Goal: Task Accomplishment & Management: Use online tool/utility

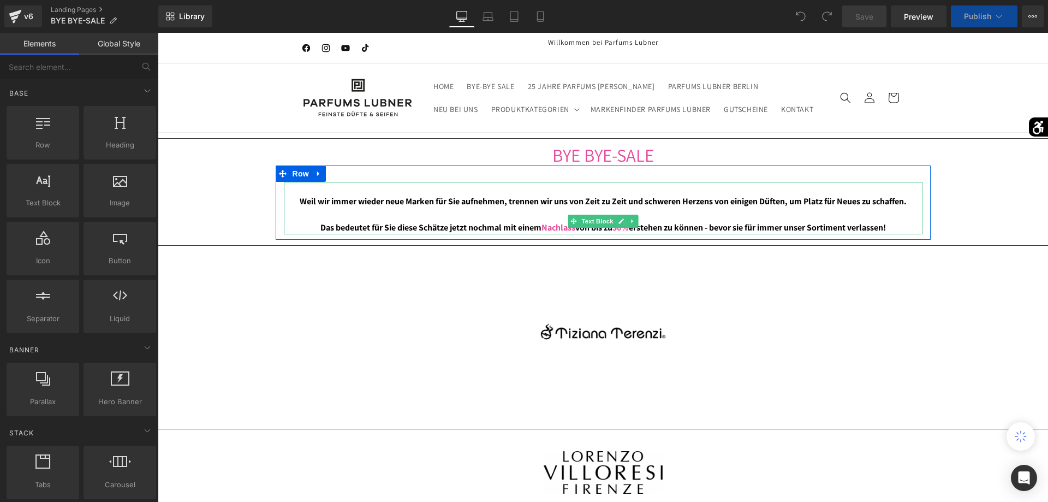
click at [629, 233] on span "30%" at bounding box center [620, 227] width 16 height 11
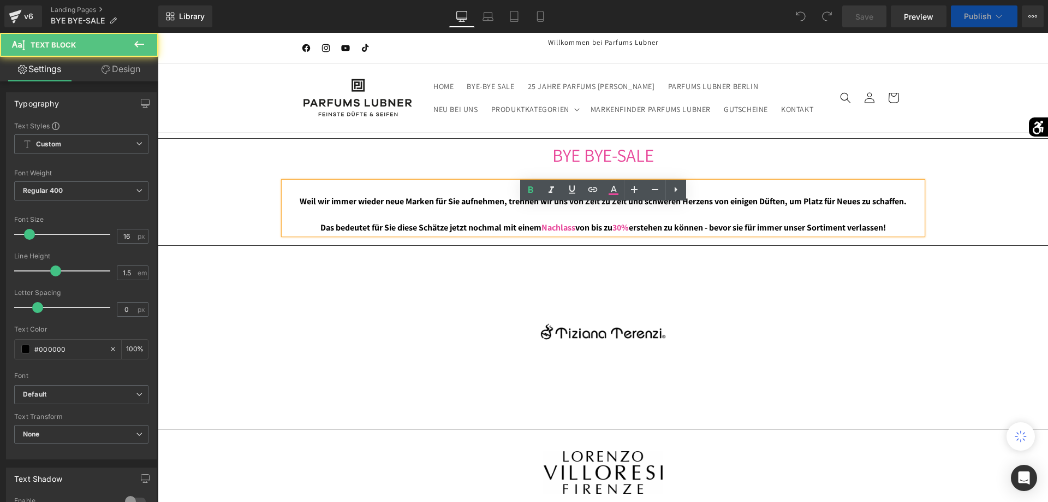
click at [629, 233] on span "30%" at bounding box center [620, 227] width 16 height 11
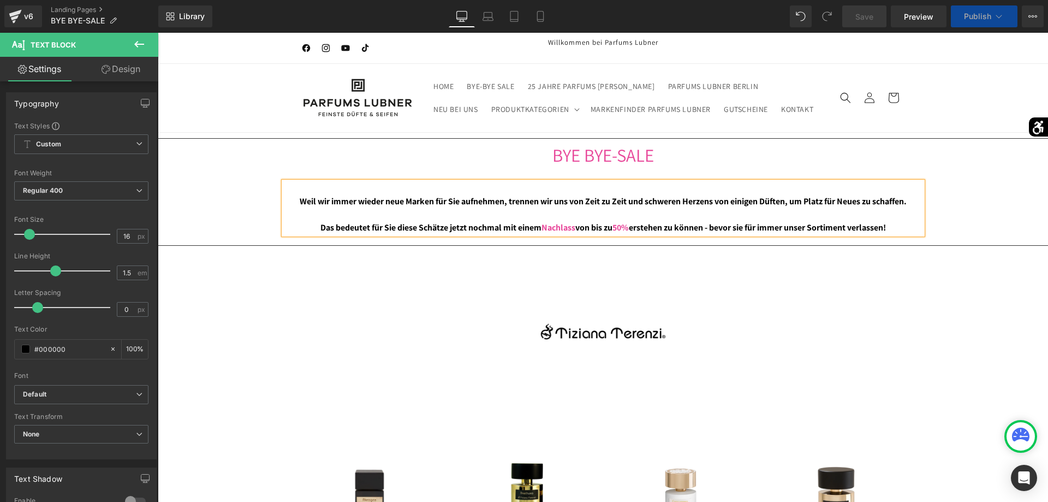
click at [868, 19] on span "Save" at bounding box center [864, 16] width 18 height 11
click at [987, 20] on span "Publish" at bounding box center [977, 16] width 27 height 9
click at [986, 20] on span "Publish" at bounding box center [977, 16] width 27 height 9
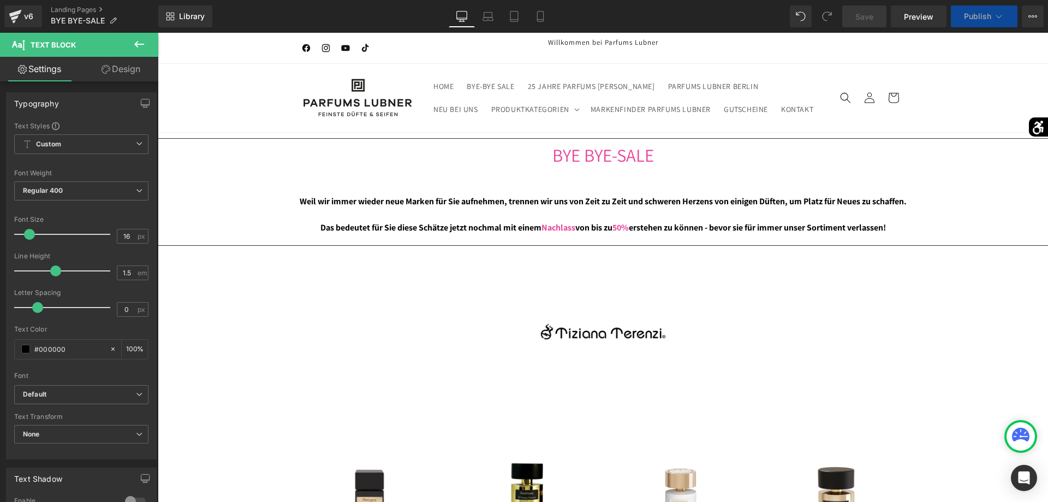
click at [875, 27] on div "Library Desktop Desktop Laptop Tablet Mobile Save Preview Publish Scheduled Vie…" at bounding box center [603, 16] width 890 height 33
click at [873, 22] on link "Save" at bounding box center [864, 16] width 44 height 22
click at [991, 20] on button "Publish" at bounding box center [984, 16] width 67 height 22
click at [880, 12] on link "Save" at bounding box center [864, 16] width 44 height 22
click at [987, 26] on button "Publish" at bounding box center [984, 16] width 67 height 22
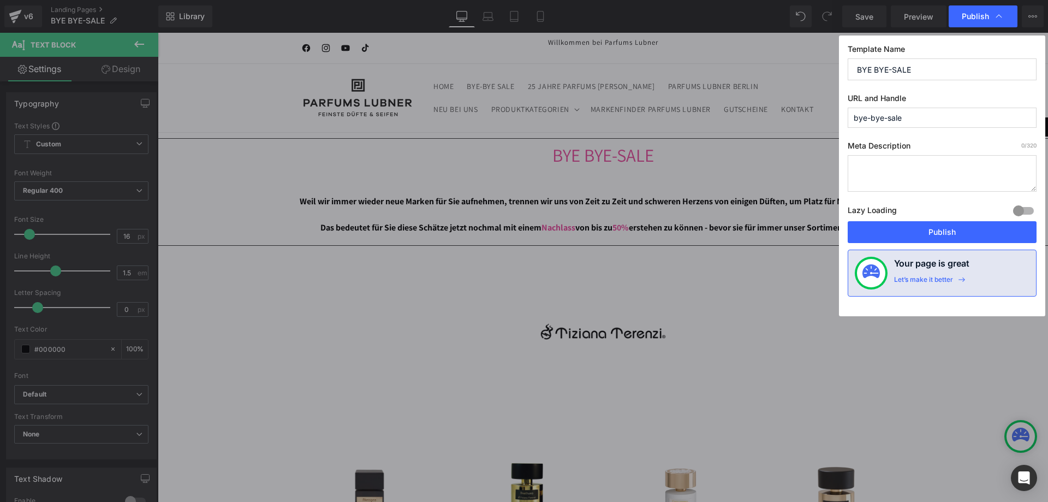
drag, startPoint x: 1081, startPoint y: 387, endPoint x: 1136, endPoint y: 49, distance: 342.9
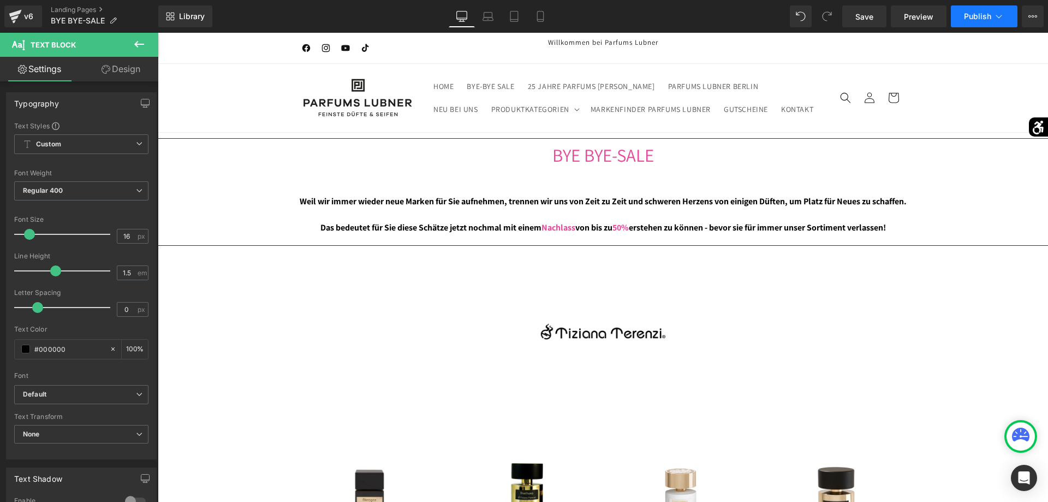
click at [979, 16] on span "Publish" at bounding box center [977, 16] width 27 height 9
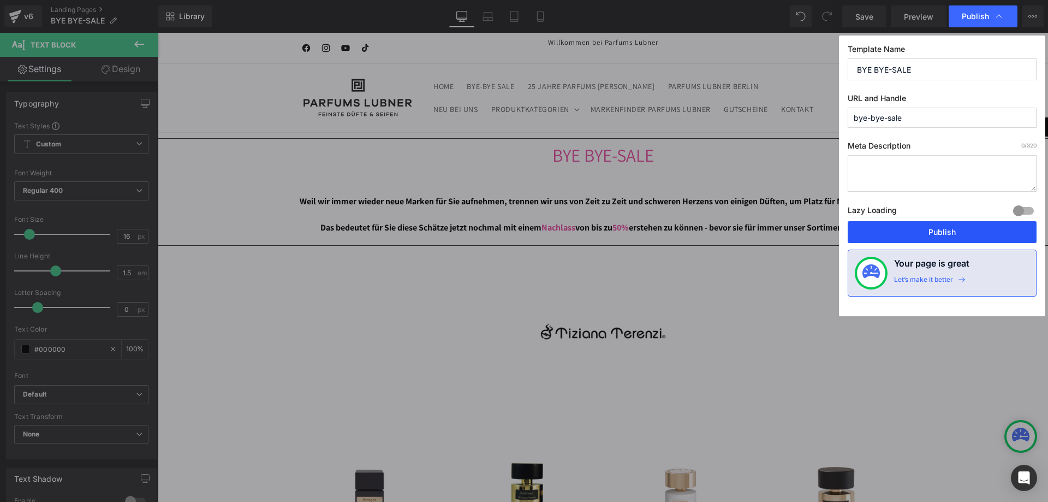
click at [922, 224] on button "Publish" at bounding box center [941, 232] width 189 height 22
